Goal: Transaction & Acquisition: Purchase product/service

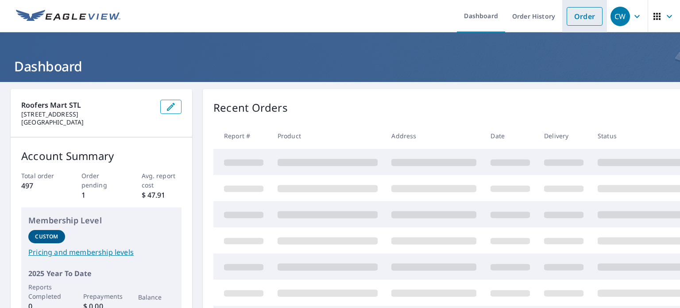
click at [570, 15] on link "Order" at bounding box center [584, 16] width 36 height 19
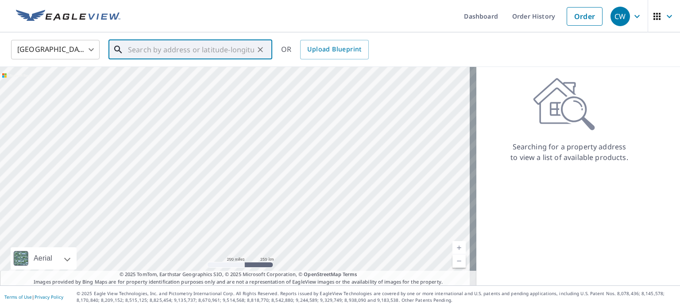
click at [133, 48] on input "text" at bounding box center [191, 49] width 126 height 25
paste input "[STREET_ADDRESS][PERSON_NAME]"
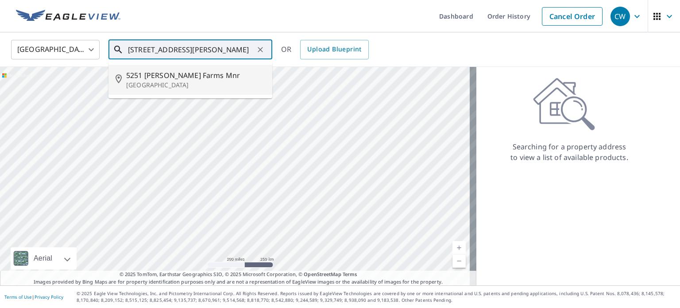
click at [165, 81] on p "[GEOGRAPHIC_DATA]" at bounding box center [195, 85] width 139 height 9
type input "[STREET_ADDRESS][PERSON_NAME]"
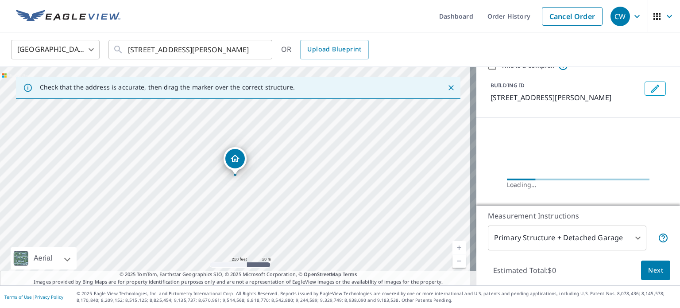
scroll to position [53, 0]
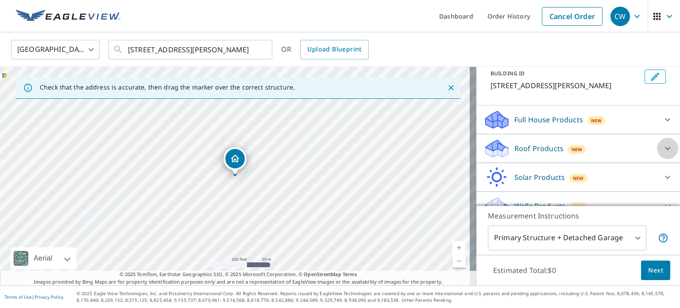
click at [662, 154] on icon at bounding box center [667, 148] width 11 height 11
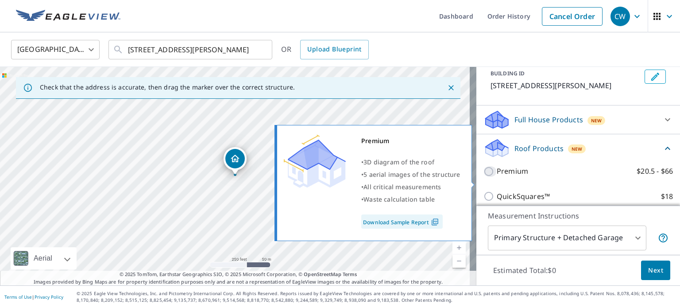
click at [483, 177] on input "Premium $20.5 - $66" at bounding box center [489, 171] width 13 height 11
checkbox input "true"
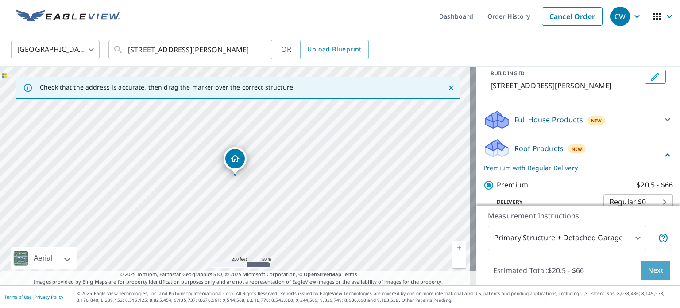
click at [648, 265] on span "Next" at bounding box center [655, 270] width 15 height 11
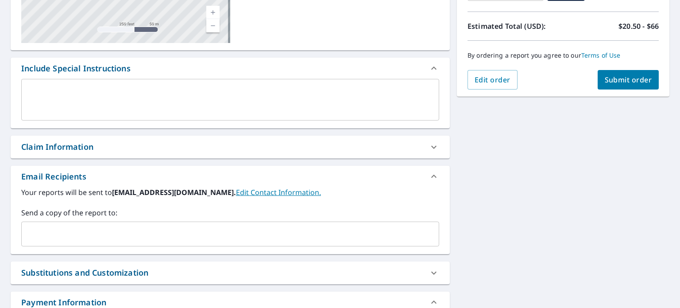
scroll to position [186, 0]
click at [146, 147] on div "Claim Information" at bounding box center [222, 147] width 402 height 12
checkbox input "true"
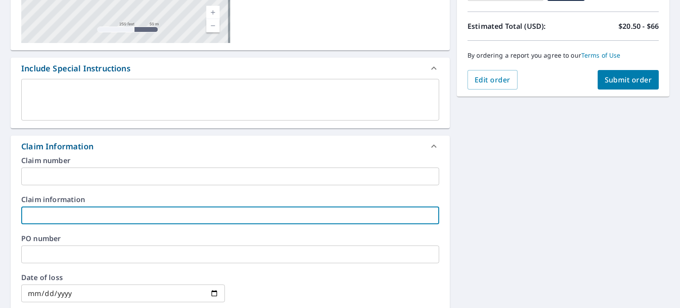
click at [52, 215] on input "text" at bounding box center [230, 215] width 418 height 18
type input "Interior & Exterior"
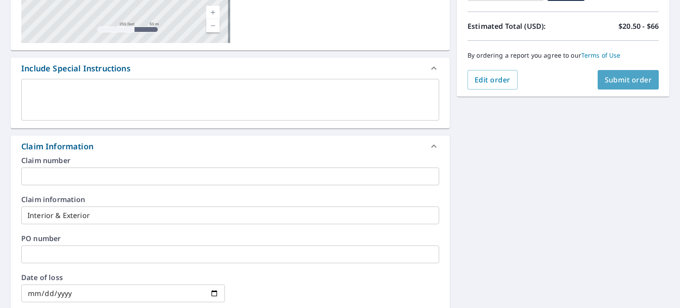
click at [609, 77] on span "Submit order" at bounding box center [627, 80] width 47 height 10
checkbox input "true"
